Goal: Task Accomplishment & Management: Manage account settings

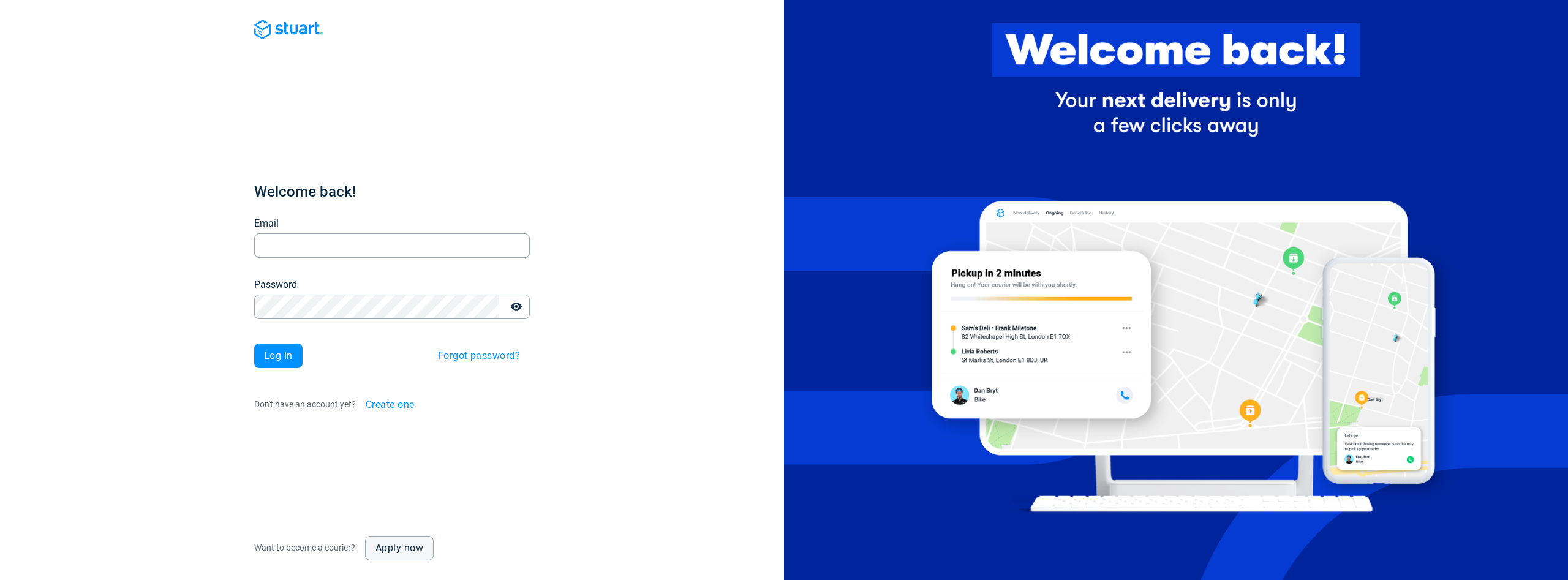
click at [395, 400] on span "Create one" at bounding box center [390, 405] width 49 height 10
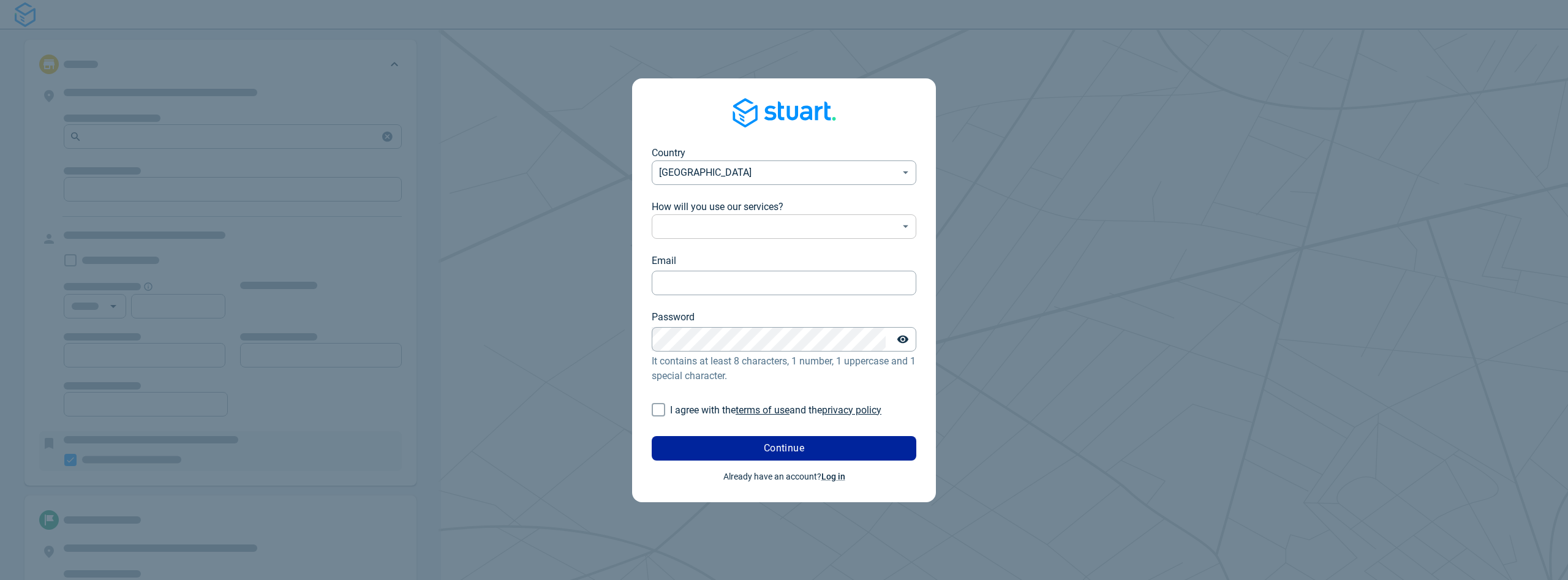
click at [714, 229] on body "Country United Kingdom GB ​ How will you use our services? ​ ​ Email Email Pass…" at bounding box center [784, 290] width 1568 height 580
click at [704, 261] on li "Company use" at bounding box center [784, 257] width 264 height 20
type input "professional"
click at [694, 283] on input "Email" at bounding box center [784, 282] width 264 height 24
type input "[EMAIL_ADDRESS][DOMAIN_NAME]"
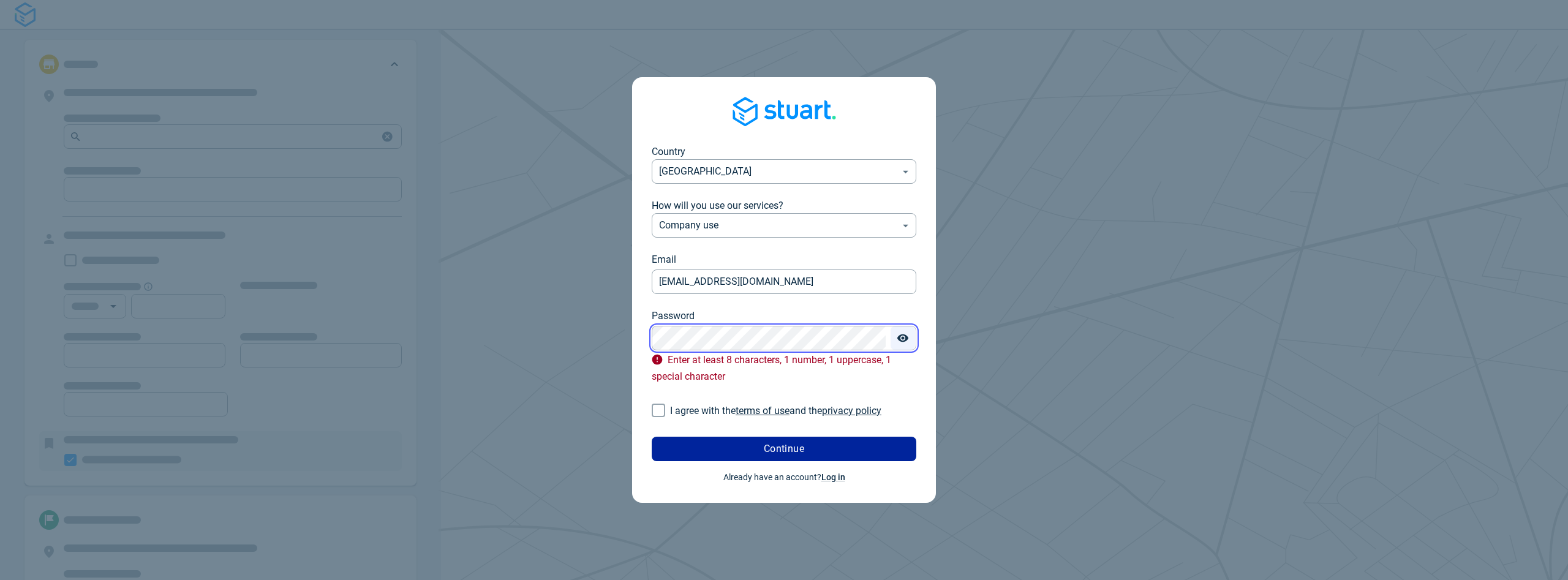
click at [912, 337] on button "Toggle password visibility" at bounding box center [903, 338] width 25 height 25
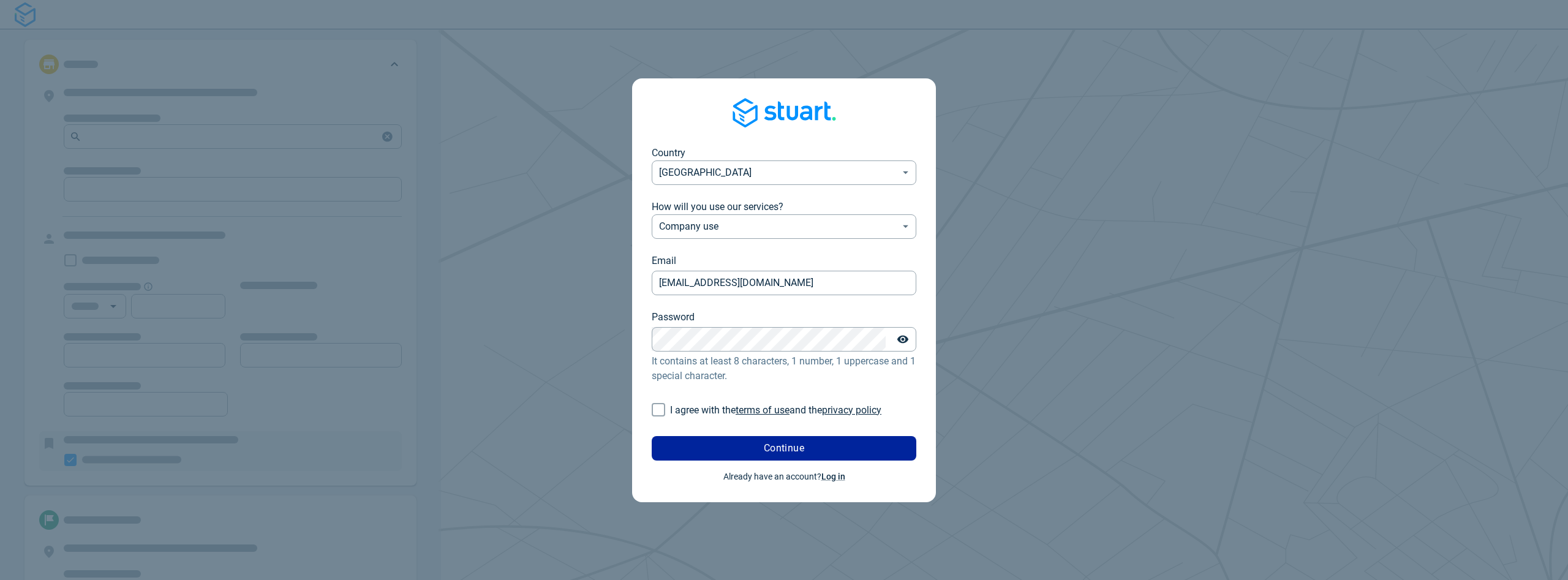
click at [656, 414] on input "I agree with the terms of use and the privacy policy" at bounding box center [658, 410] width 23 height 23
checkbox input "true"
click at [677, 440] on button "Continue" at bounding box center [784, 449] width 264 height 25
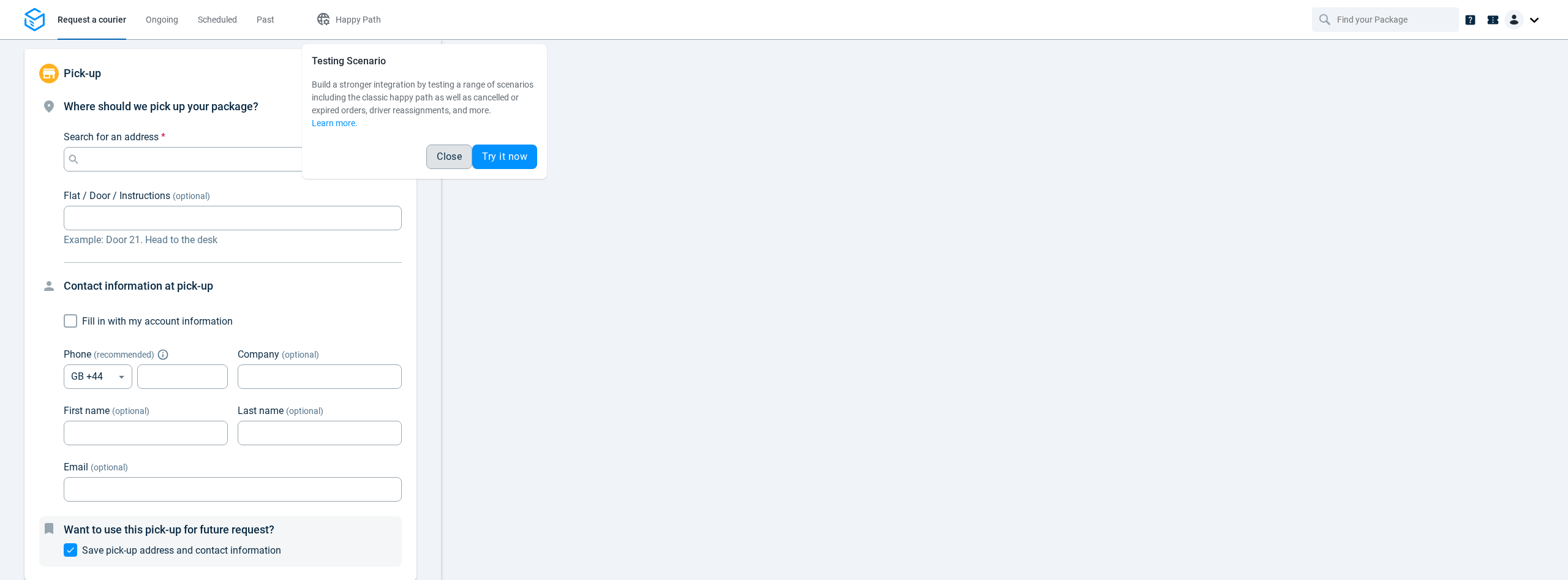
click at [448, 155] on span "Close" at bounding box center [449, 157] width 25 height 10
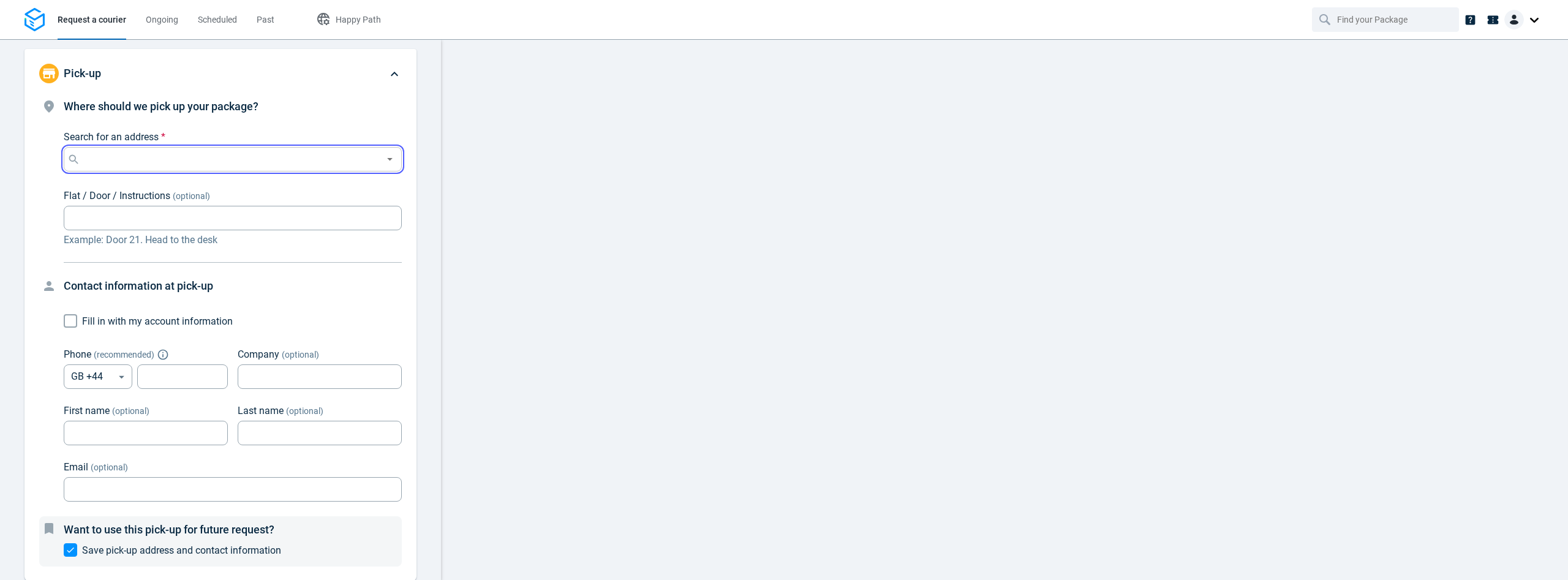
click at [156, 158] on input "Search for an address *" at bounding box center [230, 159] width 295 height 17
click at [1531, 23] on div at bounding box center [1524, 19] width 40 height 19
click at [1520, 70] on link "Settings" at bounding box center [1497, 75] width 87 height 19
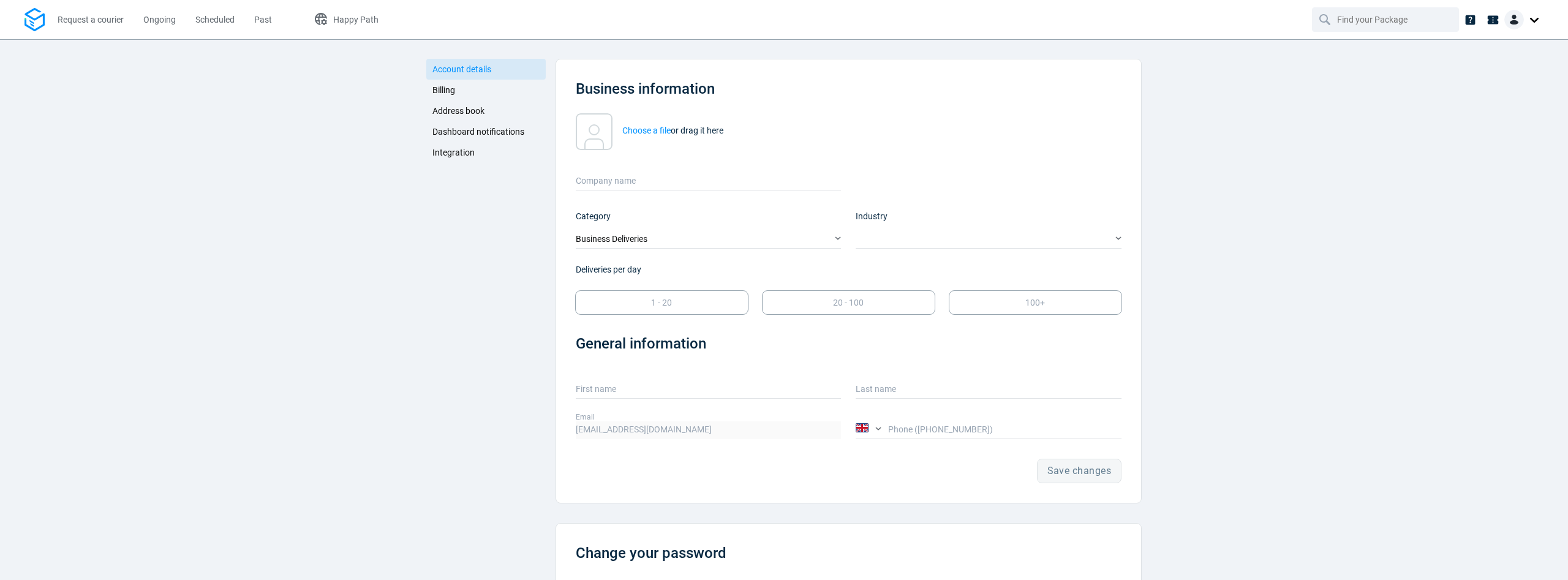
click at [431, 149] on link "Integration" at bounding box center [486, 152] width 119 height 21
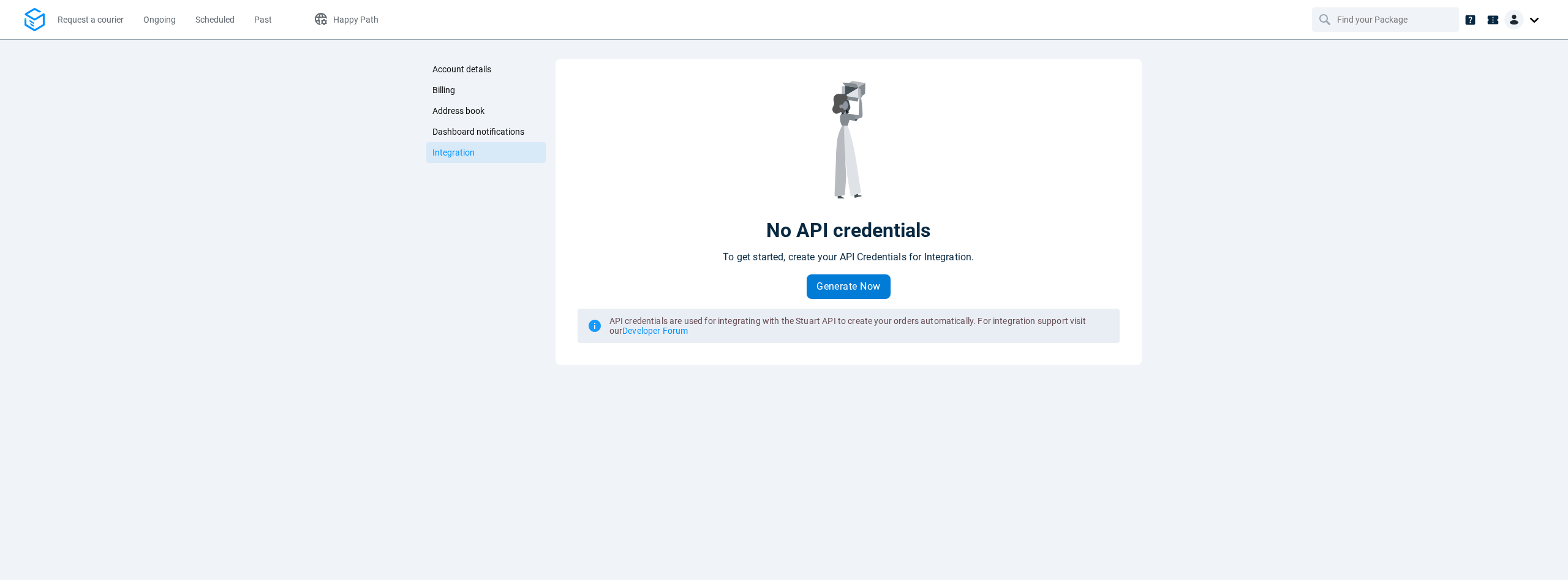
click at [861, 295] on button "Generate Now" at bounding box center [849, 287] width 84 height 25
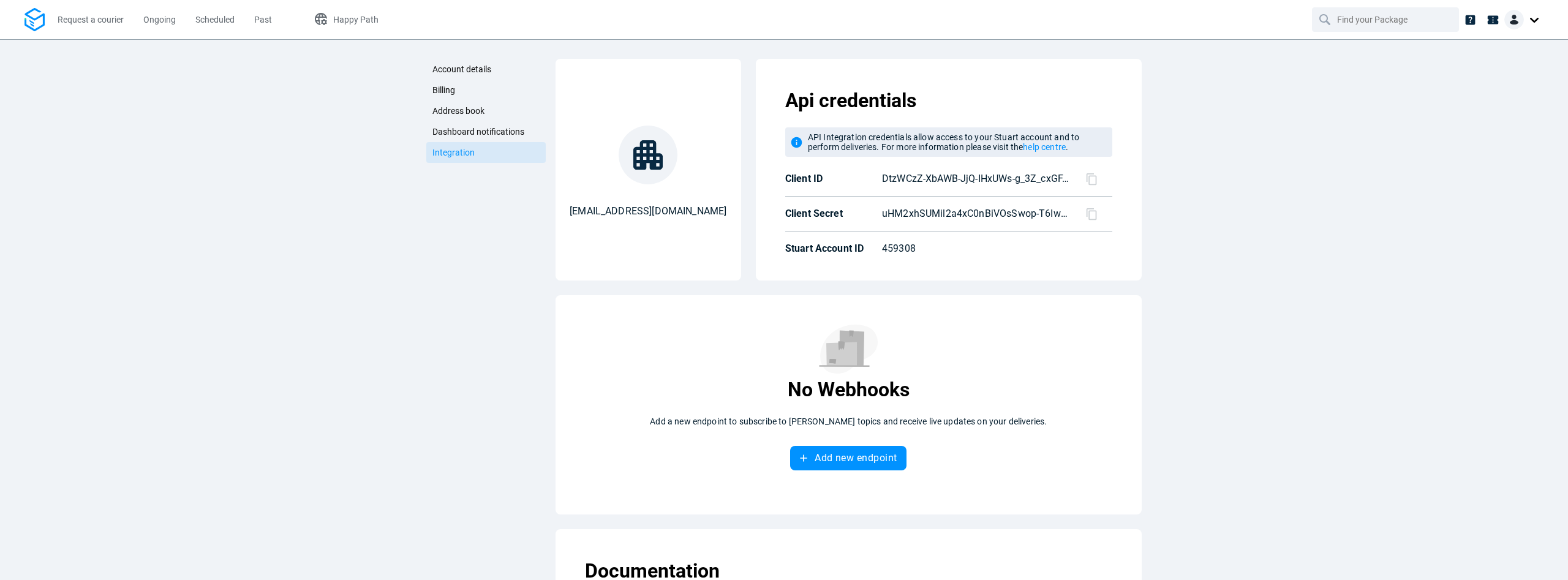
click at [1094, 178] on icon at bounding box center [1091, 179] width 13 height 13
click at [1093, 217] on icon at bounding box center [1091, 214] width 13 height 13
click at [39, 33] on div "Request a courier Ongoing Scheduled Past Happy Path" at bounding box center [212, 19] width 376 height 40
click at [31, 22] on img at bounding box center [35, 19] width 20 height 24
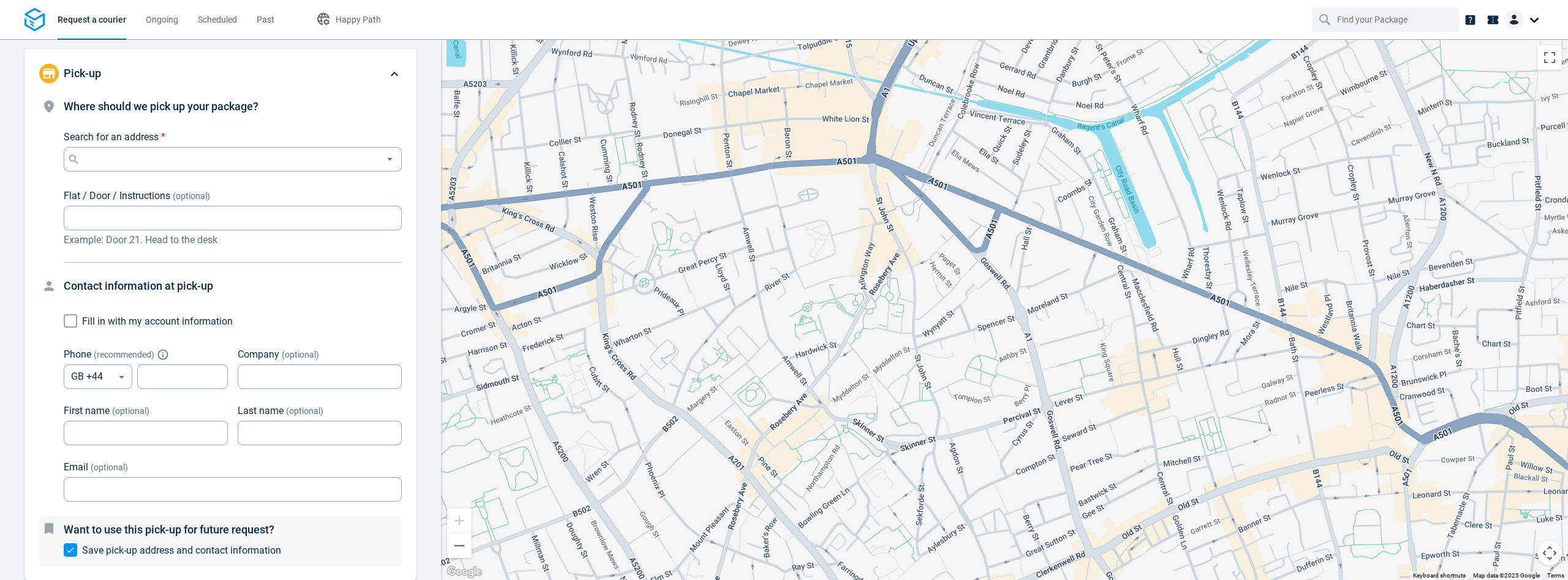
click at [1528, 20] on div at bounding box center [1524, 19] width 40 height 19
click at [1475, 78] on link "Settings" at bounding box center [1497, 75] width 87 height 19
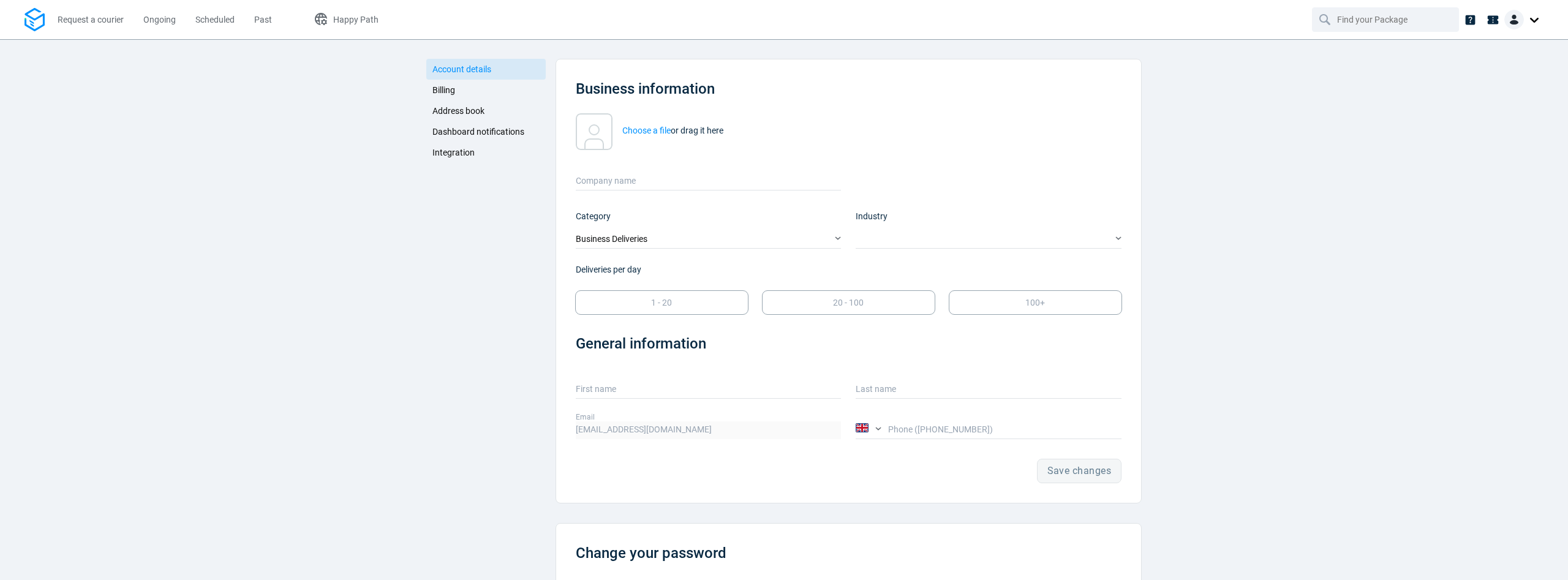
click at [457, 150] on span "Integration" at bounding box center [453, 152] width 43 height 10
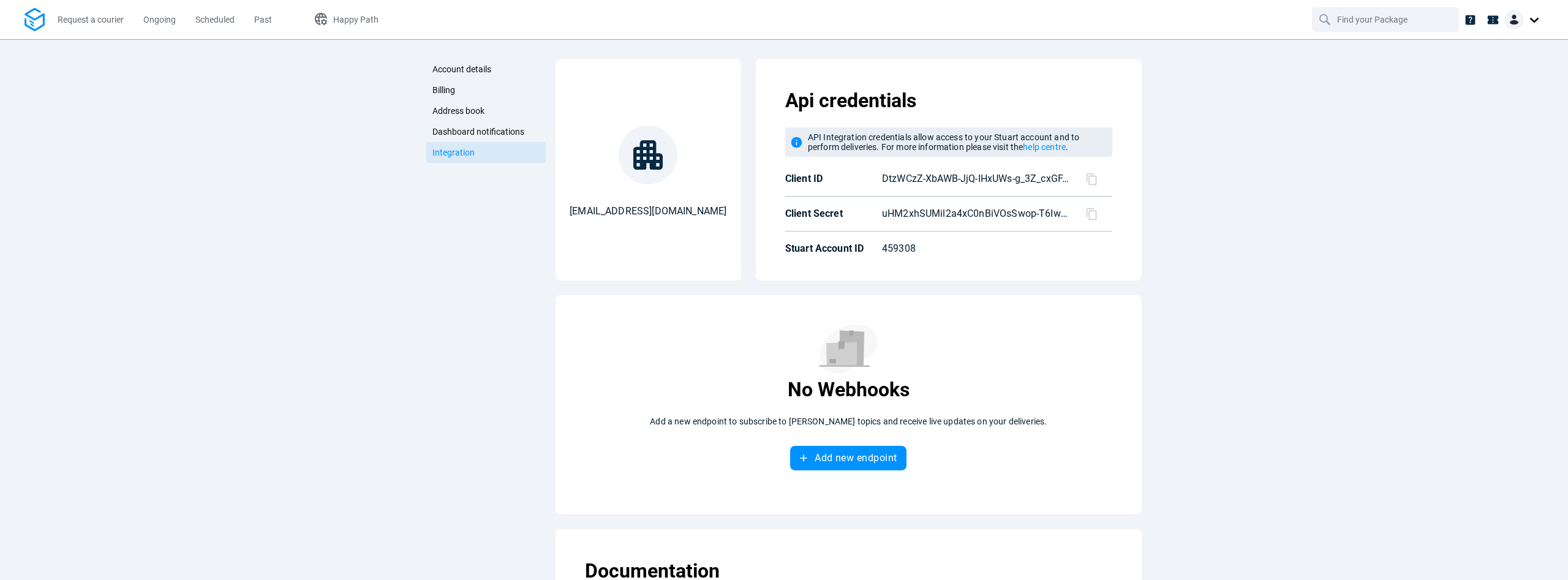
scroll to position [106, 0]
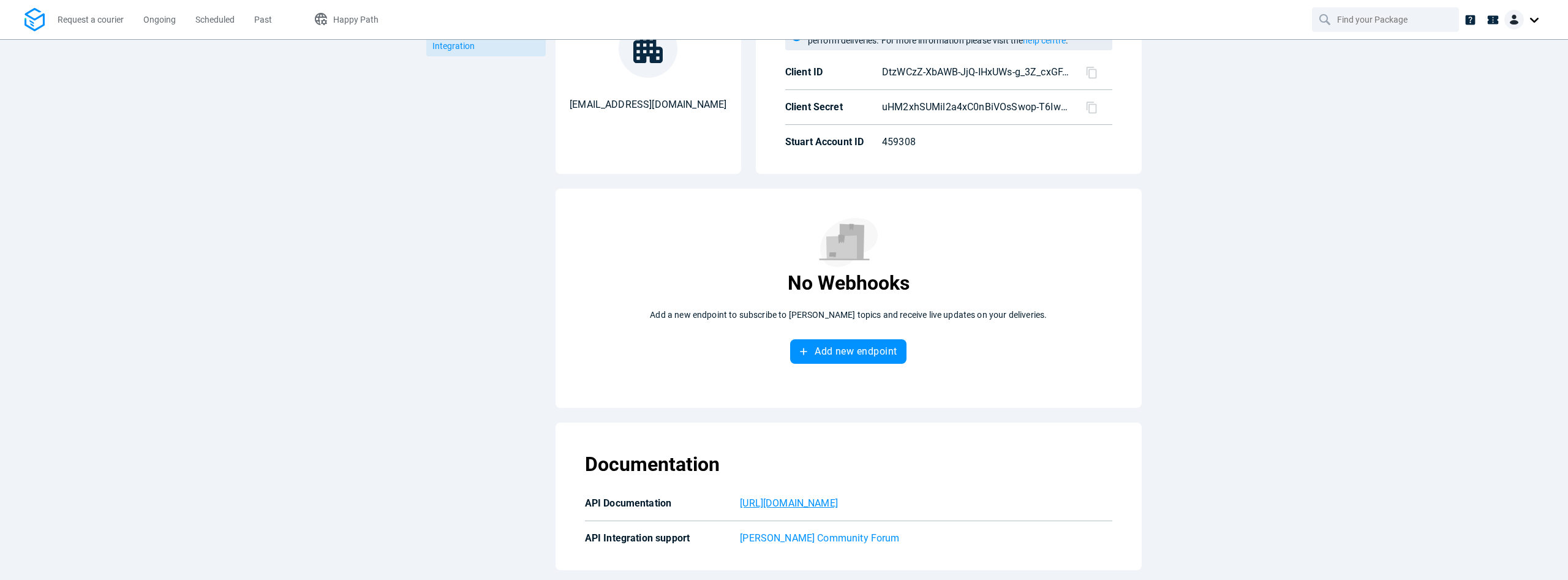
click at [764, 498] on p "[URL][DOMAIN_NAME]" at bounding box center [925, 503] width 372 height 15
